Goal: Complete application form

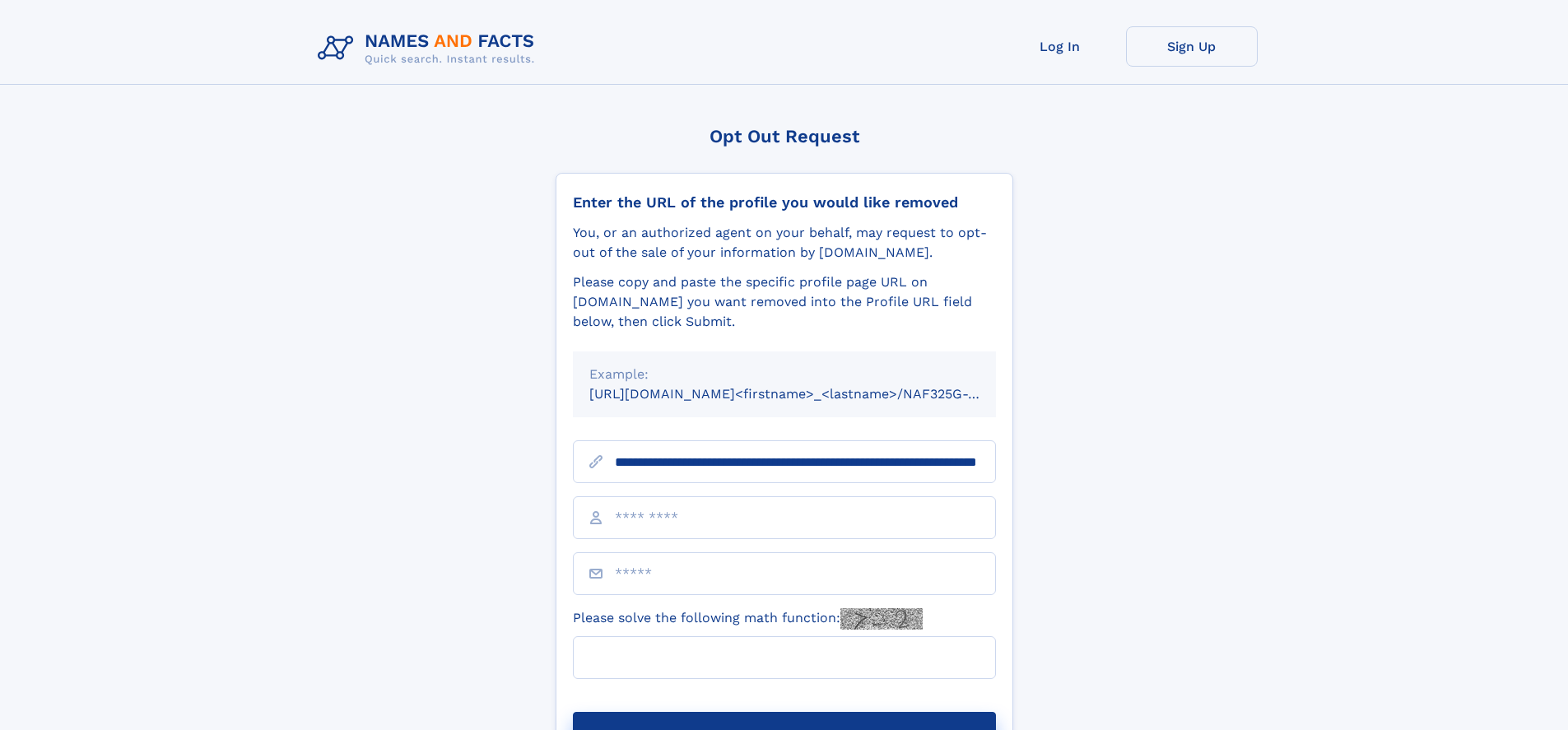
type input "**********"
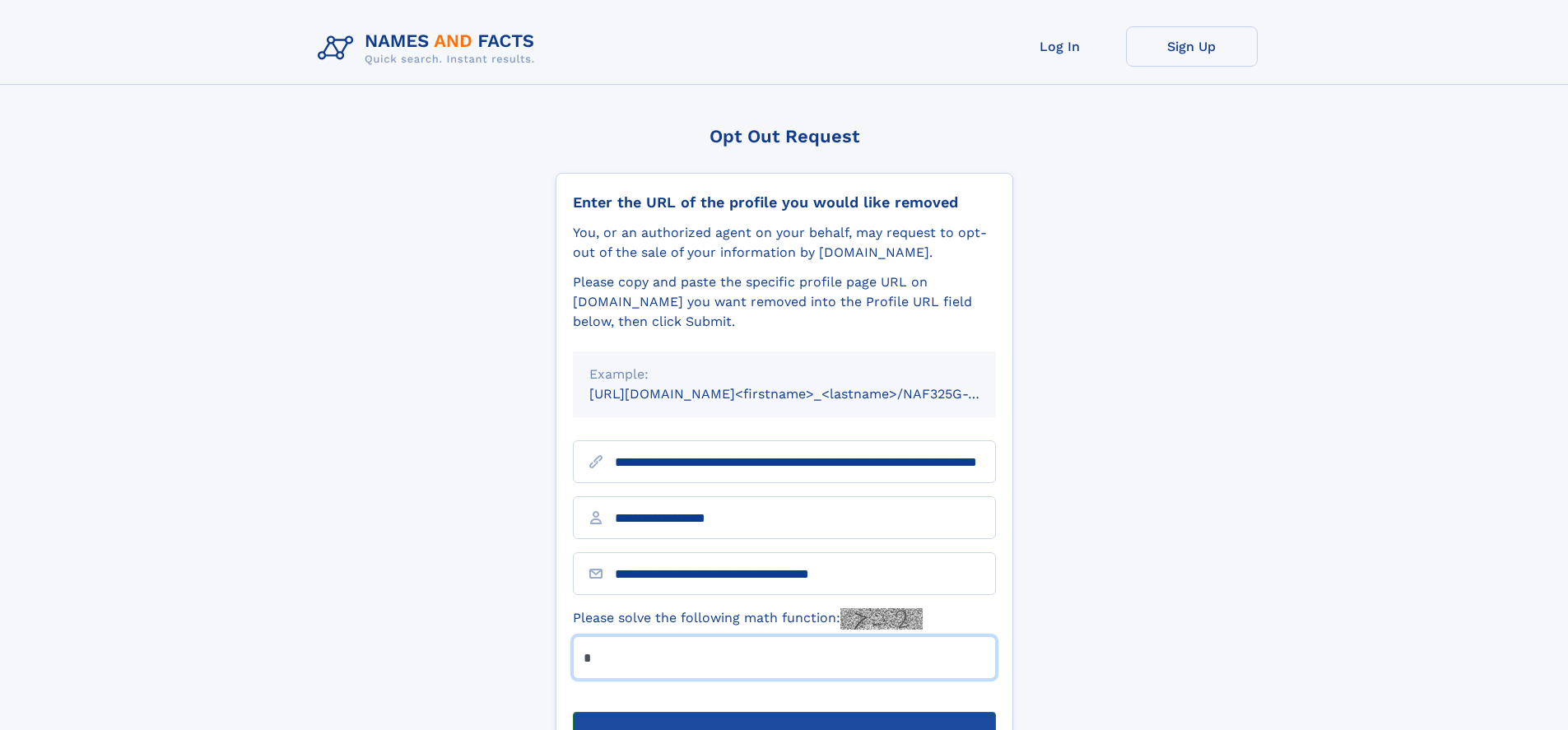
type input "*"
click at [784, 712] on button "Submit Opt Out Request" at bounding box center [784, 739] width 423 height 53
